Goal: Information Seeking & Learning: Learn about a topic

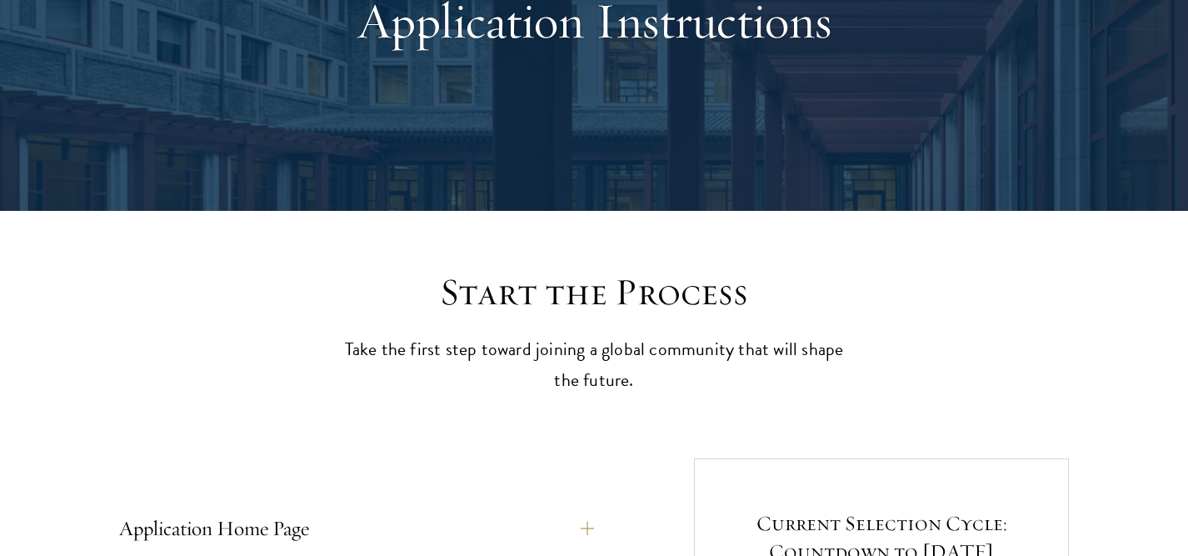
scroll to position [642, 0]
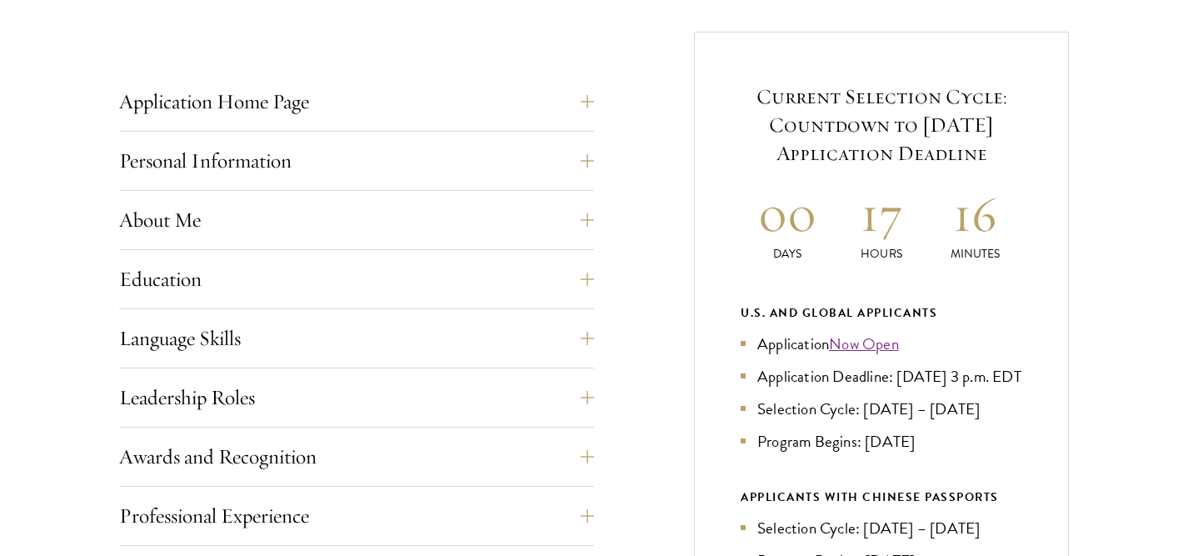
drag, startPoint x: 831, startPoint y: 409, endPoint x: 790, endPoint y: 400, distance: 41.8
click at [787, 388] on li "Application Deadline: Sept 10, 2025 at 3 p.m. EDT" at bounding box center [882, 376] width 282 height 24
copy li "EDT"
click at [407, 101] on button "Application Home Page" at bounding box center [369, 102] width 475 height 40
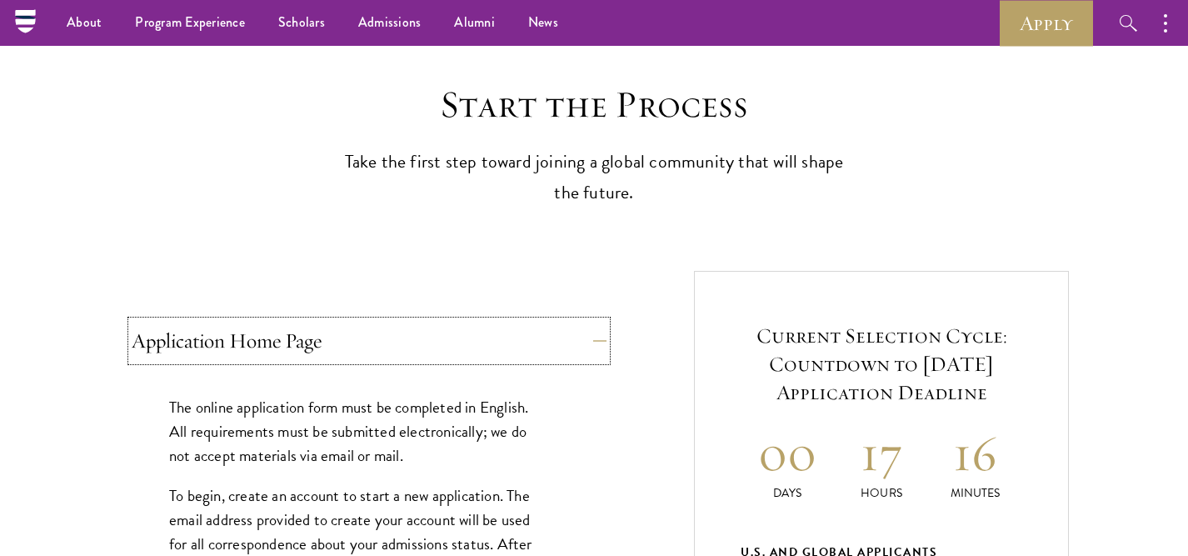
scroll to position [82, 0]
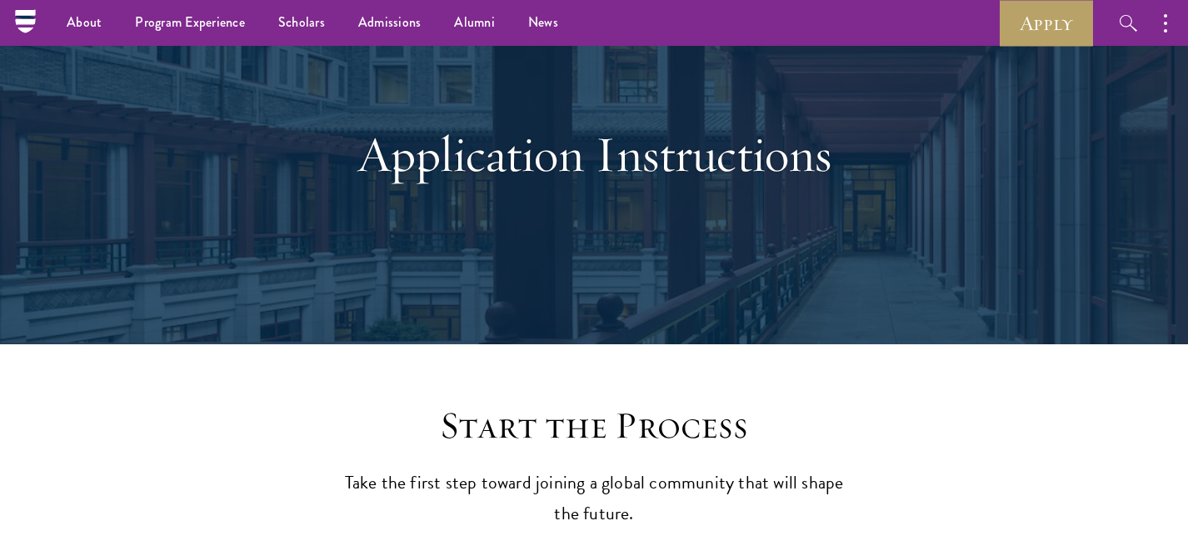
click at [407, 167] on h1 "Application Instructions" at bounding box center [594, 154] width 575 height 60
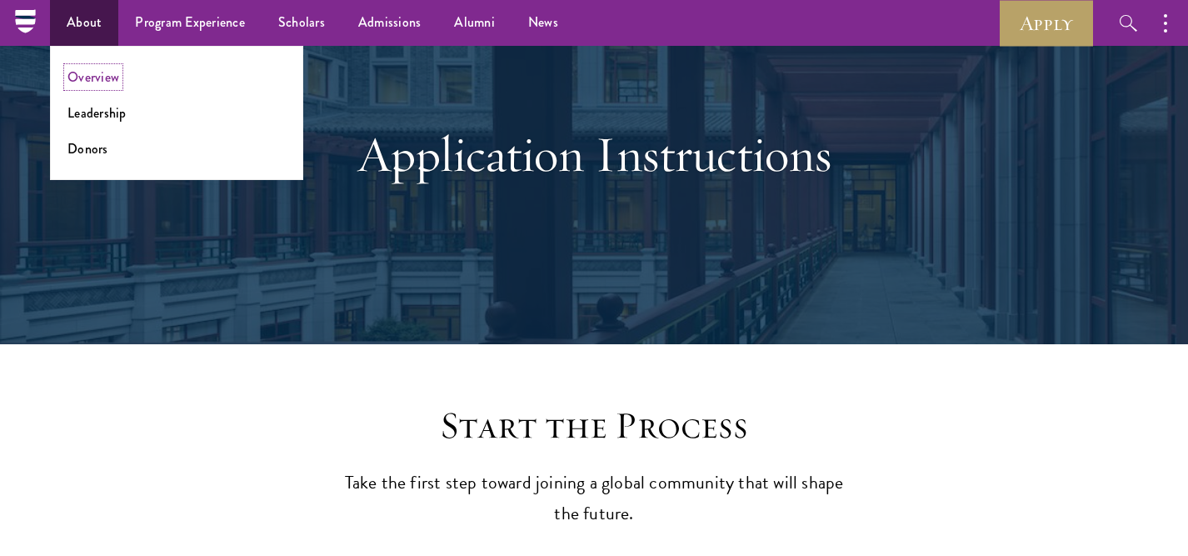
click at [93, 71] on link "Overview" at bounding box center [93, 76] width 52 height 19
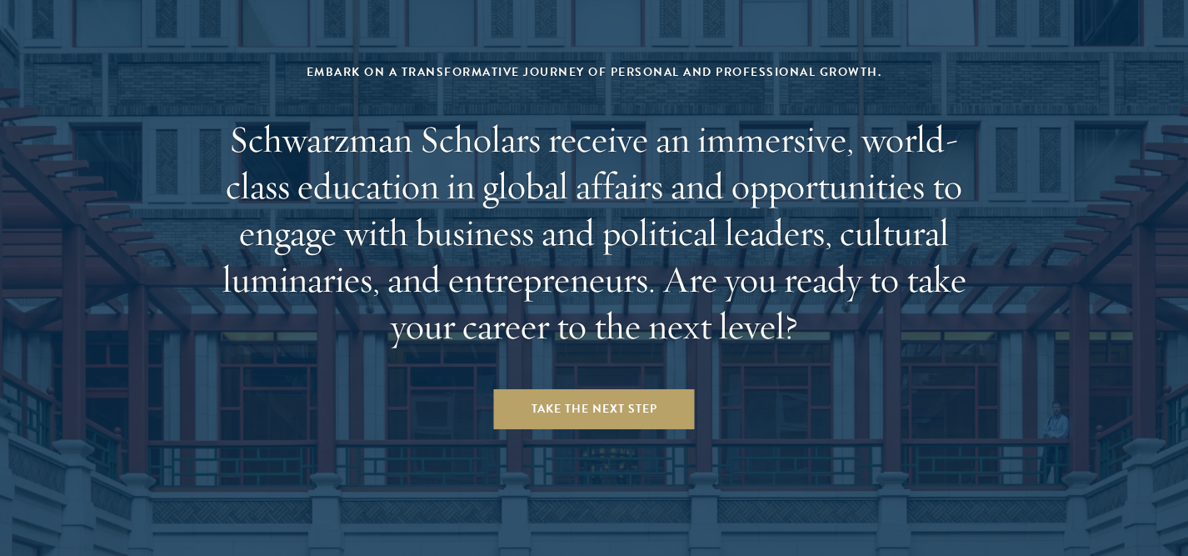
scroll to position [6961, 0]
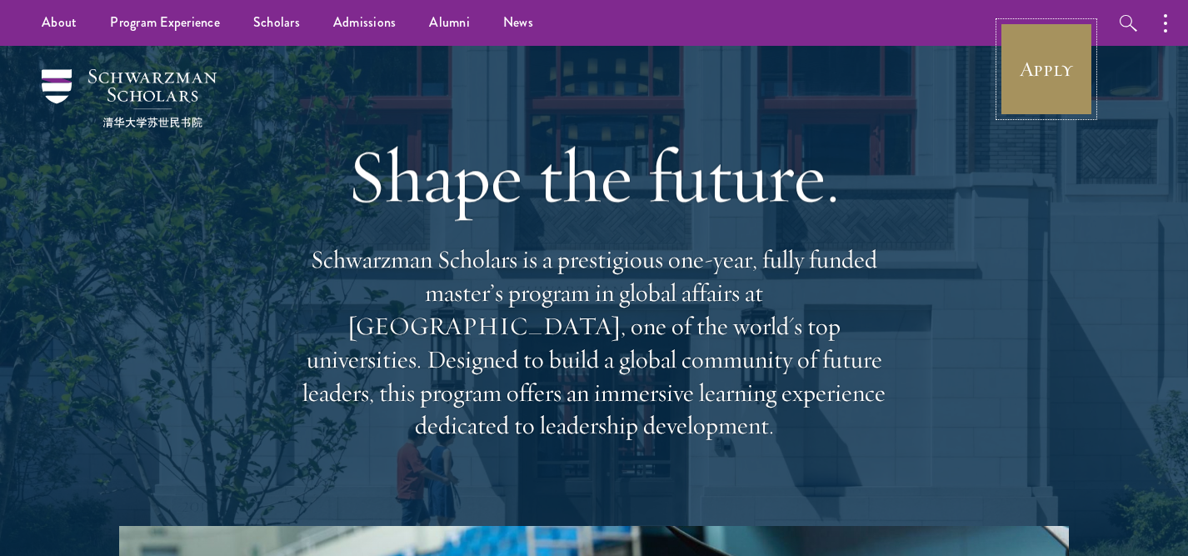
click at [1027, 87] on link "Apply" at bounding box center [1046, 68] width 93 height 93
